Goal: Check status

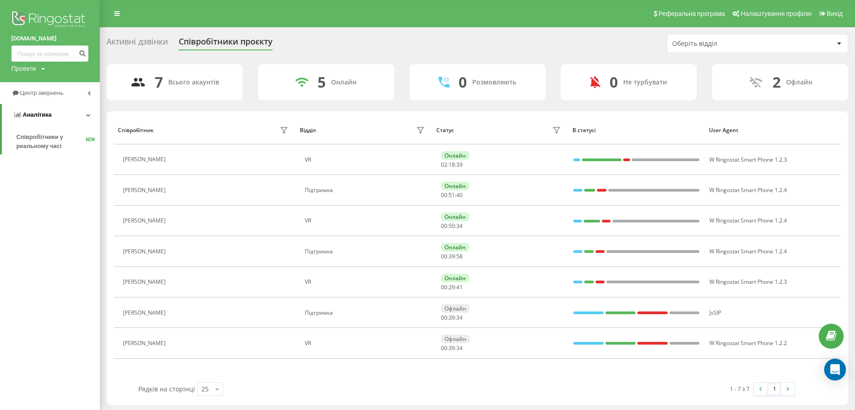
click at [74, 122] on link "Аналiтика" at bounding box center [51, 115] width 98 height 22
click at [62, 86] on link "Центр звернень" at bounding box center [50, 93] width 100 height 22
click at [55, 153] on span "Звіт про пропущені необроблені дзвінки" at bounding box center [55, 152] width 79 height 18
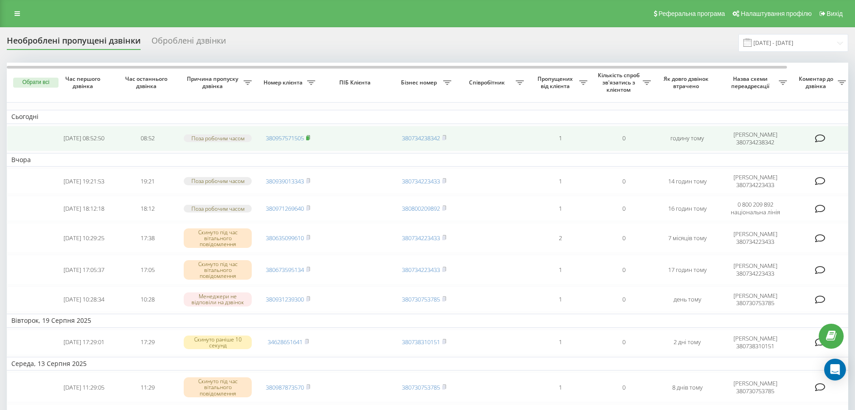
click at [310, 138] on icon at bounding box center [308, 137] width 3 height 4
